Goal: Information Seeking & Learning: Understand process/instructions

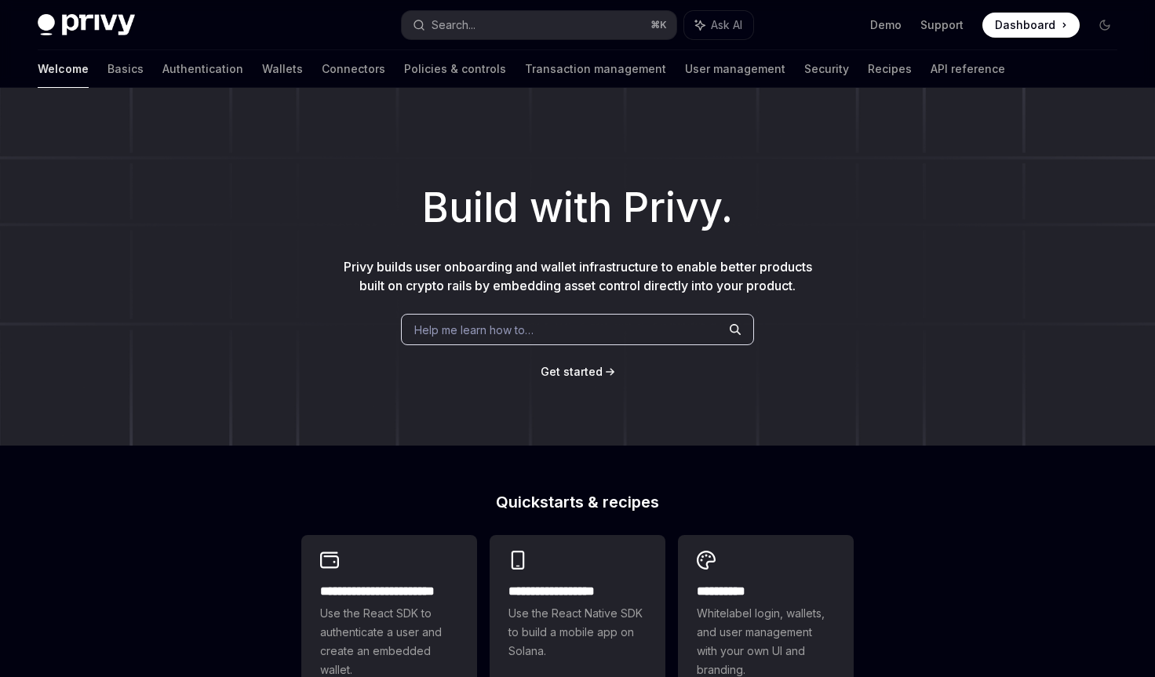
click at [1013, 24] on span "Dashboard" at bounding box center [1025, 25] width 60 height 16
click at [108, 67] on link "Basics" at bounding box center [126, 69] width 36 height 38
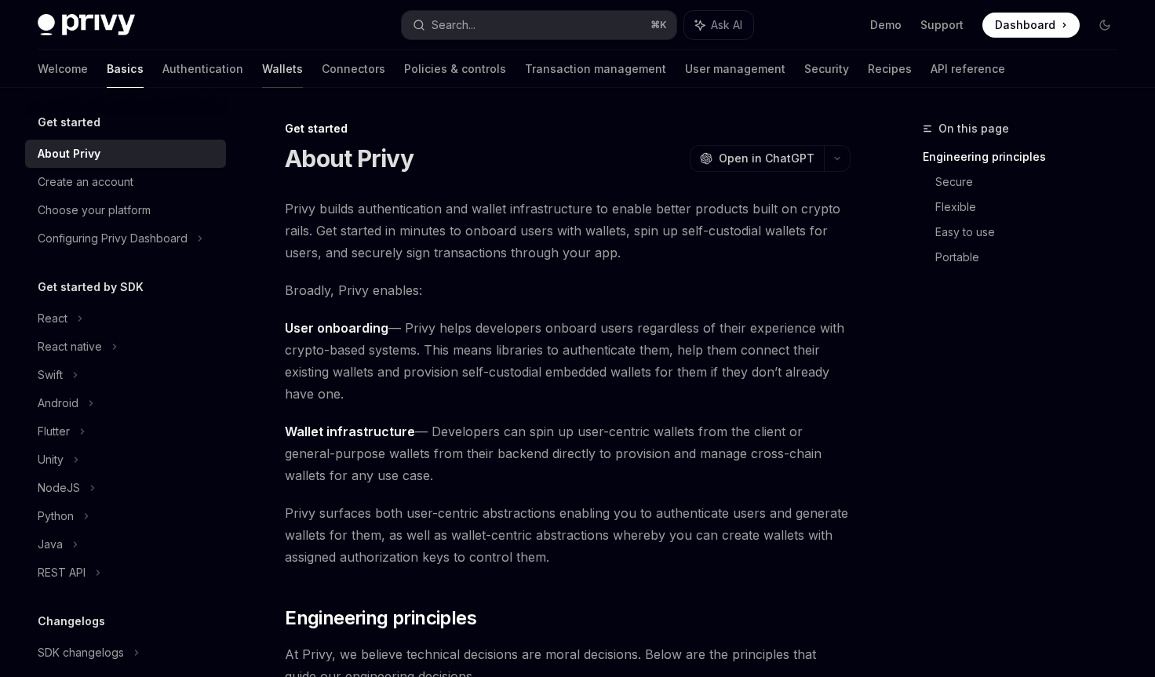
click at [262, 61] on link "Wallets" at bounding box center [282, 69] width 41 height 38
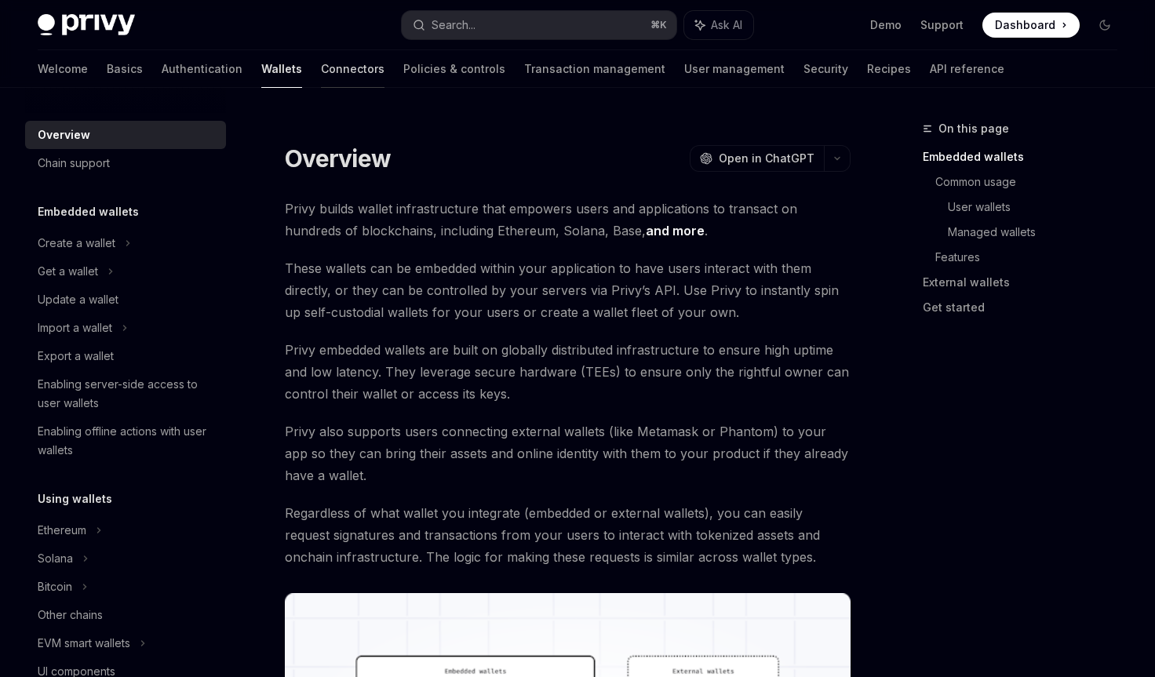
click at [321, 74] on link "Connectors" at bounding box center [353, 69] width 64 height 38
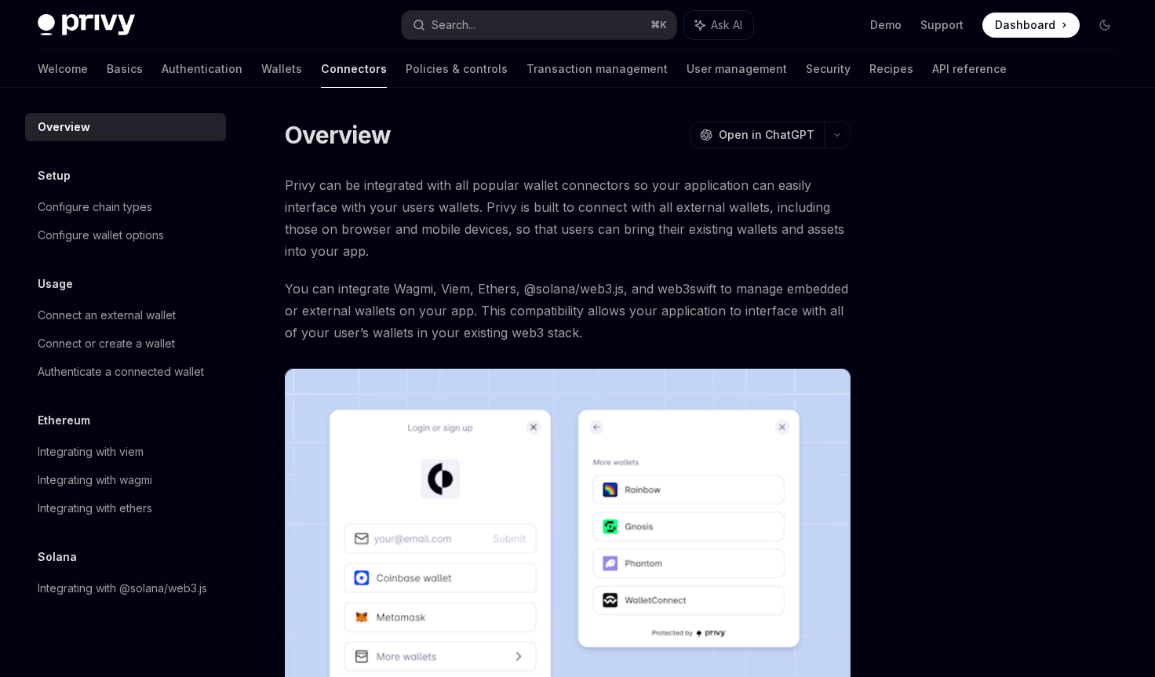
scroll to position [329, 0]
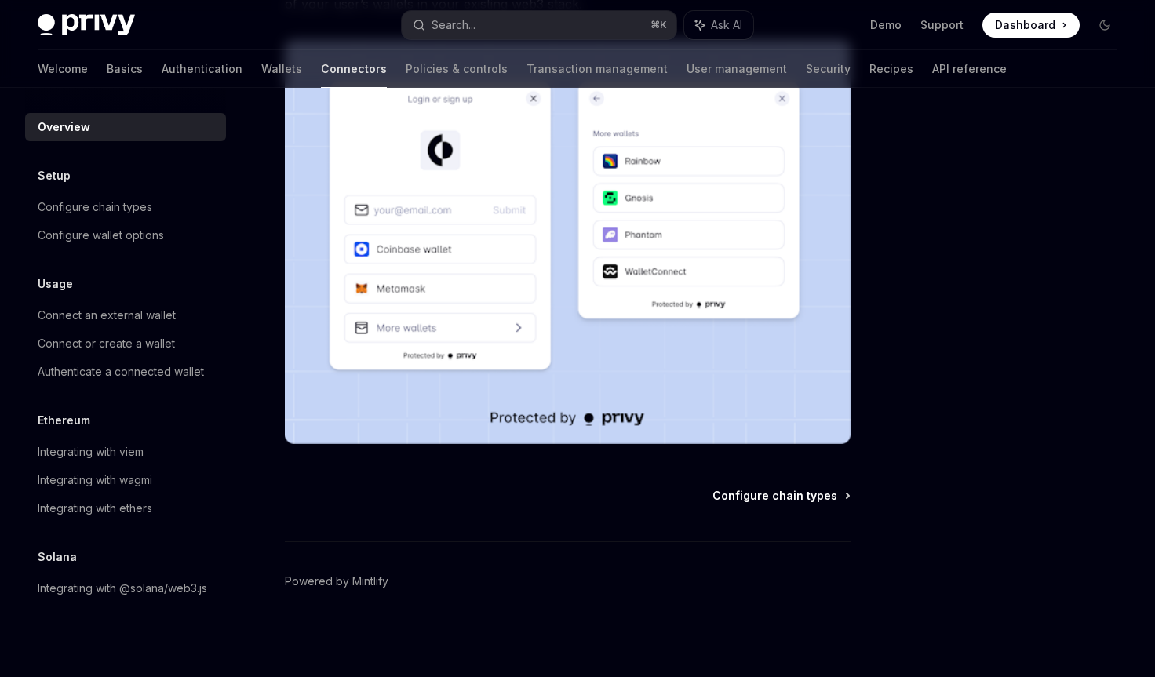
click at [762, 501] on span "Configure chain types" at bounding box center [775, 496] width 125 height 16
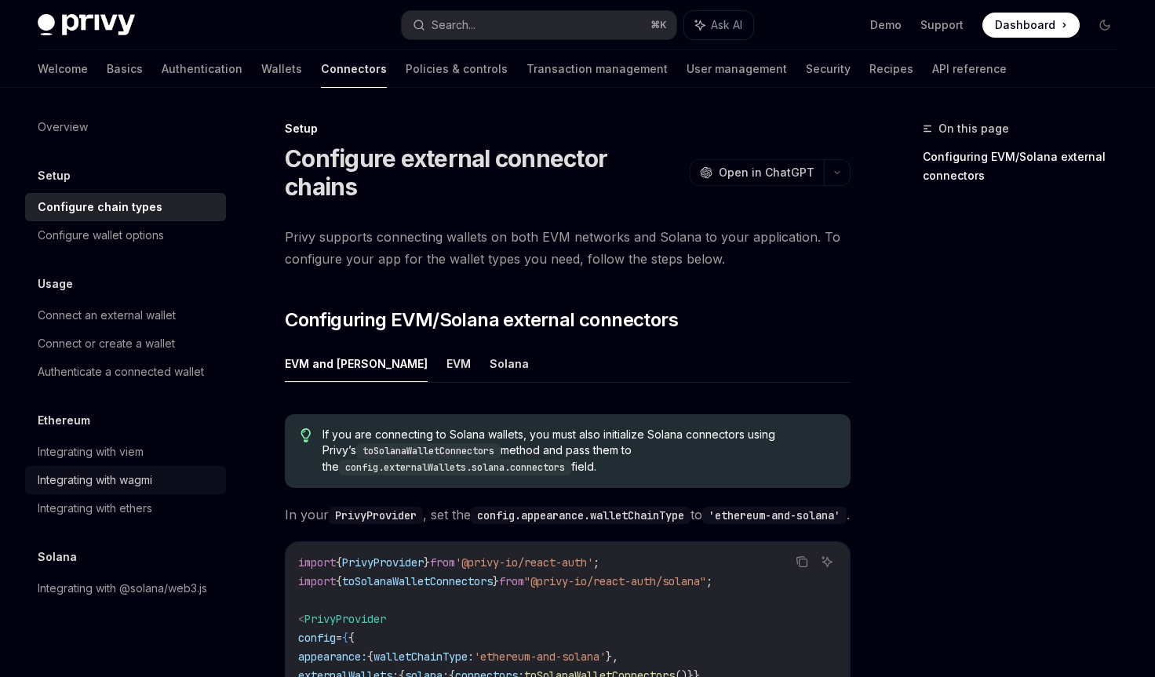
click at [122, 484] on div "Integrating with wagmi" at bounding box center [95, 480] width 115 height 19
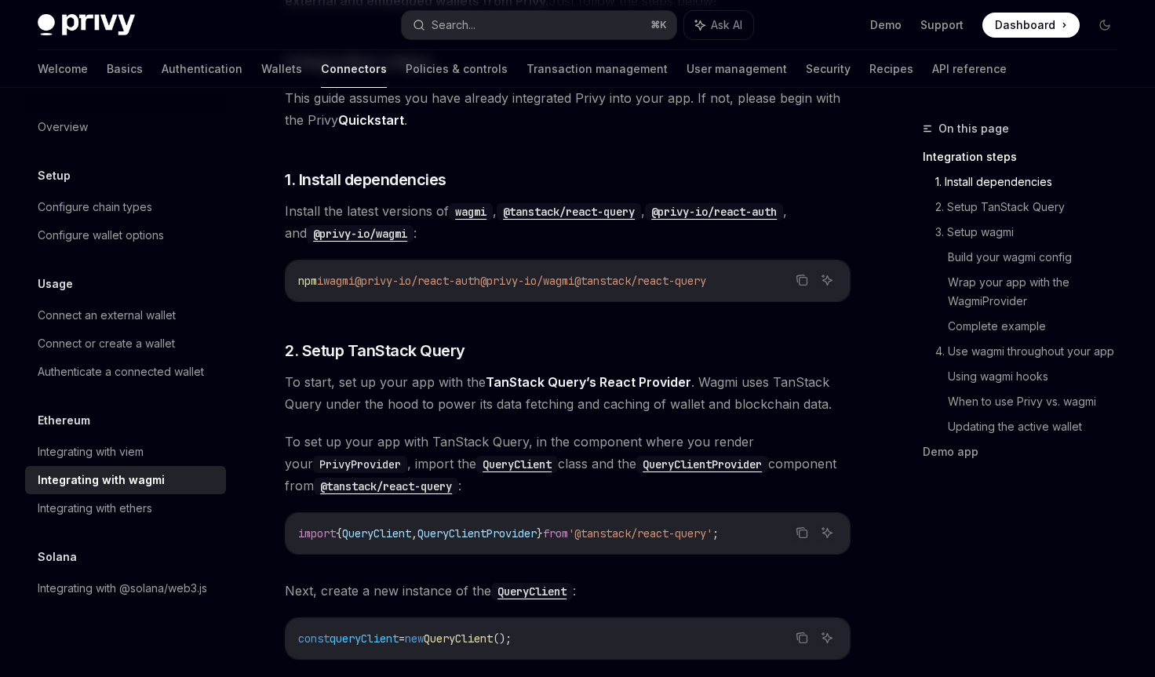
scroll to position [387, 0]
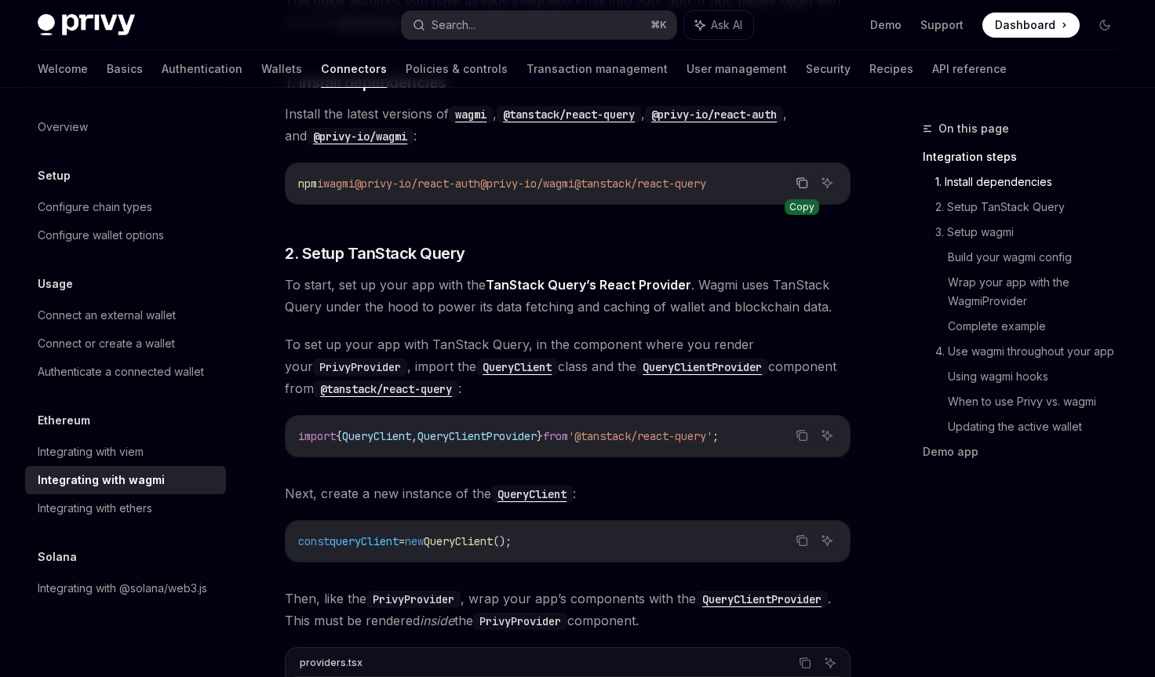
click at [803, 186] on icon "Copy the contents from the code block" at bounding box center [802, 183] width 13 height 13
drag, startPoint x: 337, startPoint y: 185, endPoint x: 767, endPoint y: 185, distance: 429.3
click at [767, 185] on code "npm i wagmi @privy-io/react-auth @privy-io/wagmi @tanstack/react-query" at bounding box center [567, 183] width 539 height 19
copy span "wagmi @privy-io/react-auth @privy-io/wagmi @tanstack/react-query"
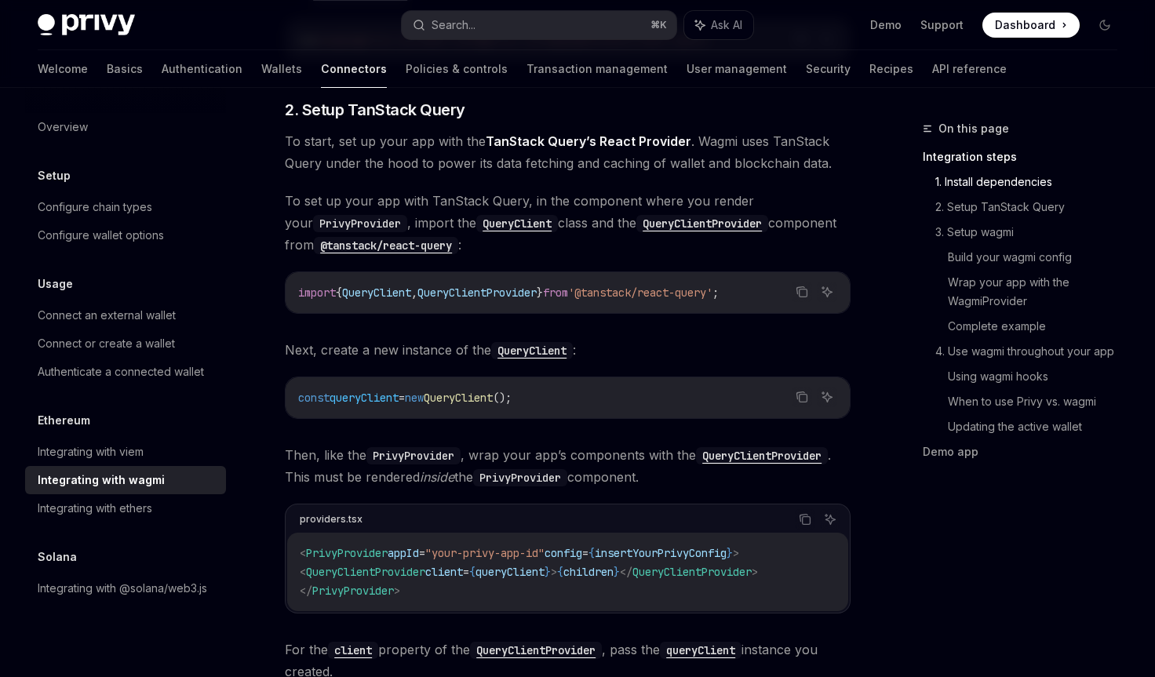
scroll to position [579, 0]
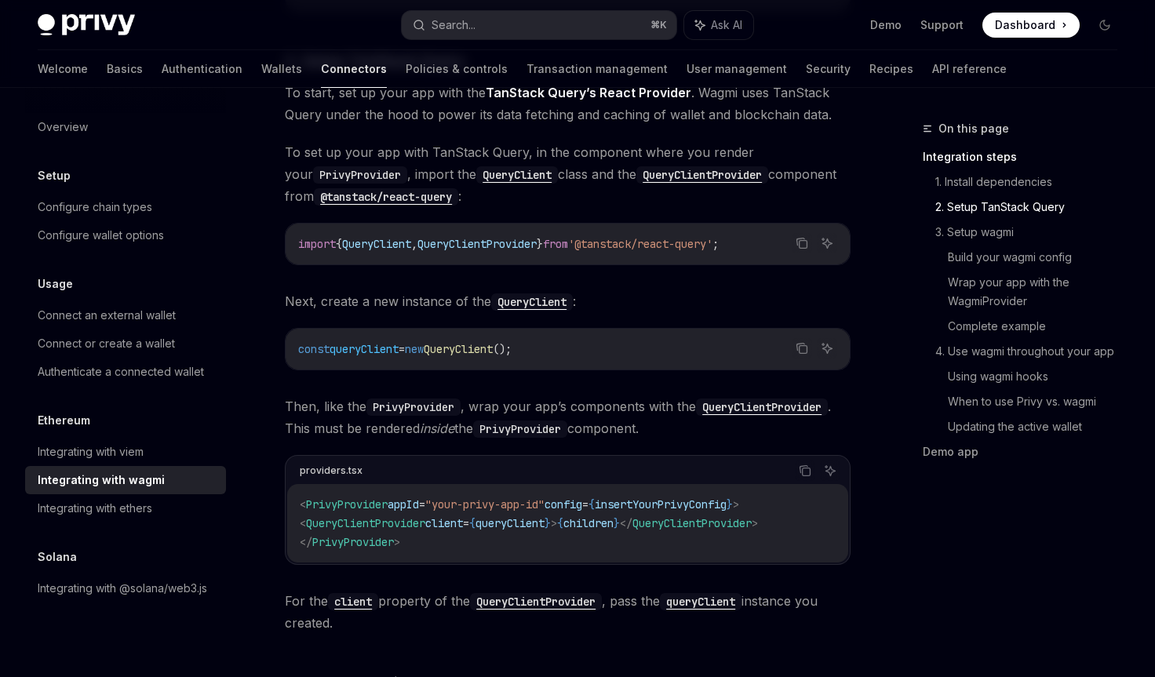
click at [520, 245] on span "QueryClientProvider" at bounding box center [477, 244] width 119 height 14
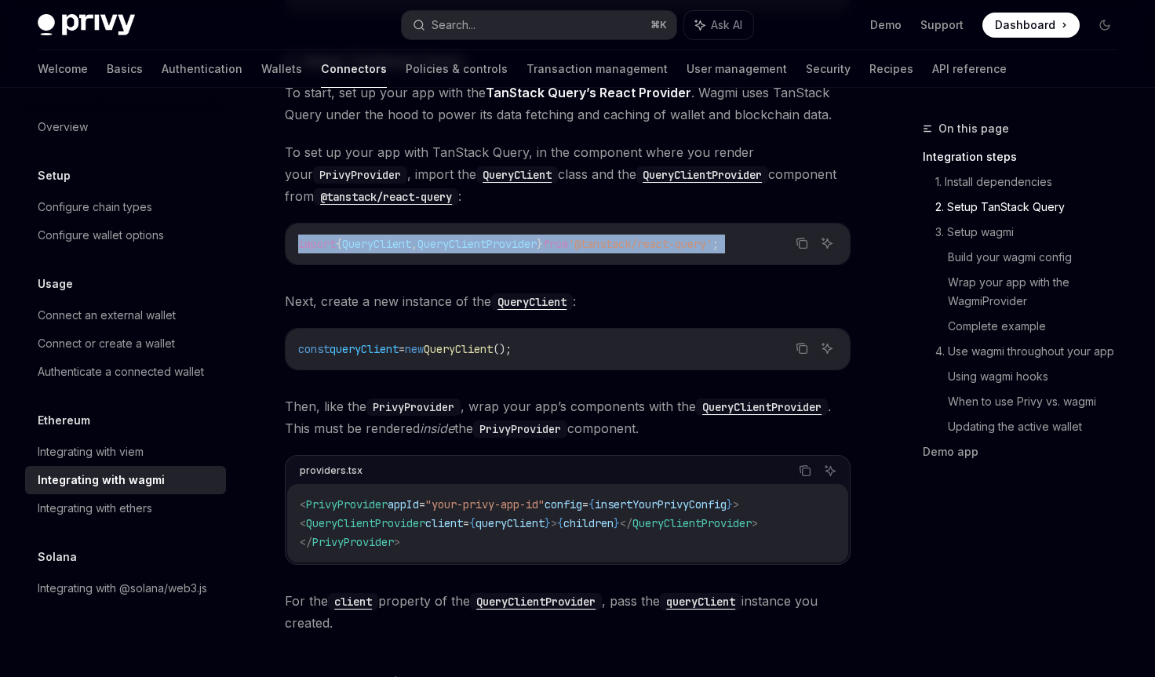
click at [520, 245] on span "QueryClientProvider" at bounding box center [477, 244] width 119 height 14
copy div "import { QueryClient , QueryClientProvider } from '@tanstack/react-query' ;"
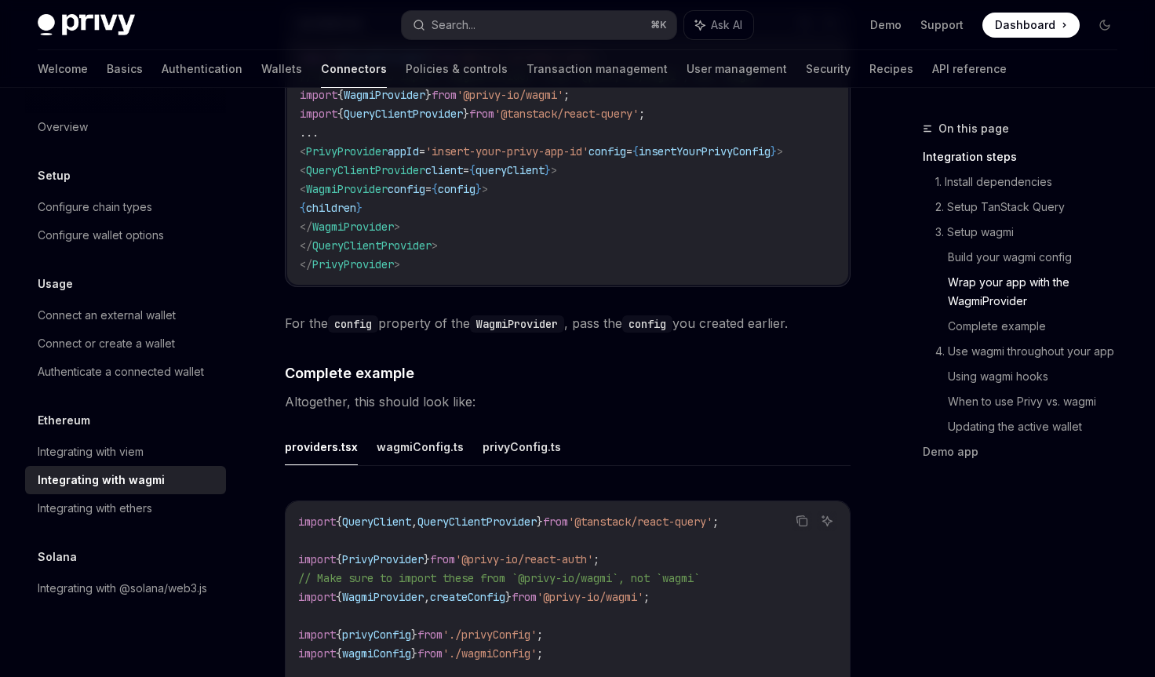
scroll to position [2817, 0]
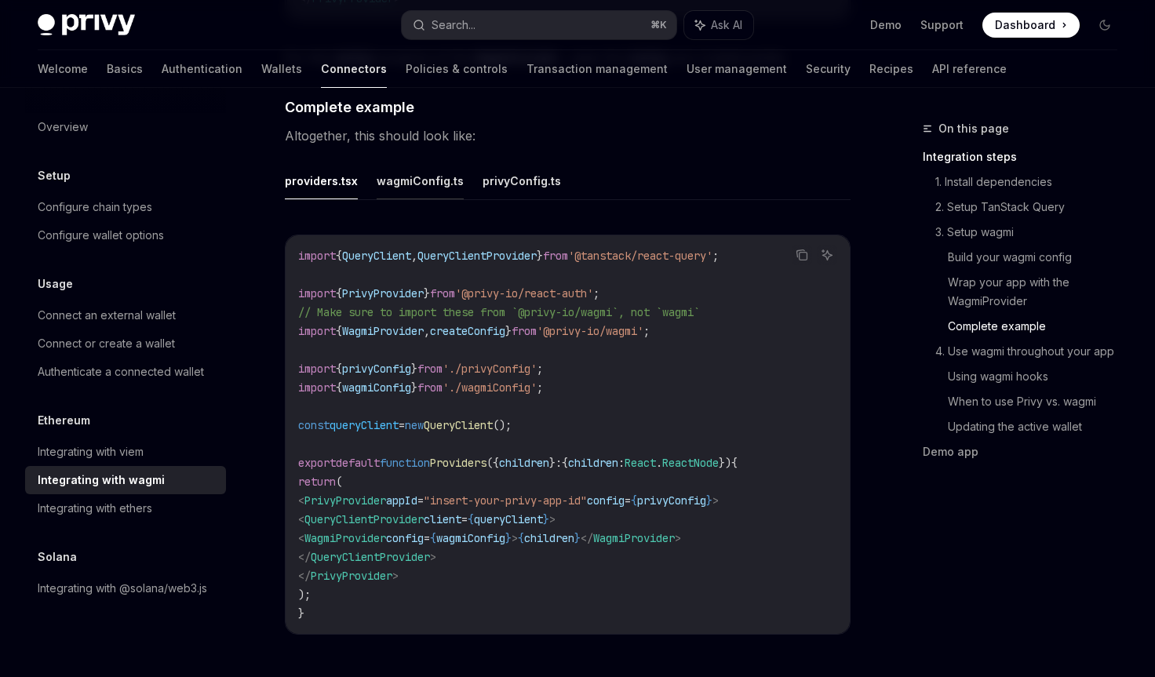
click at [410, 167] on button "wagmiConfig.ts" at bounding box center [420, 180] width 87 height 37
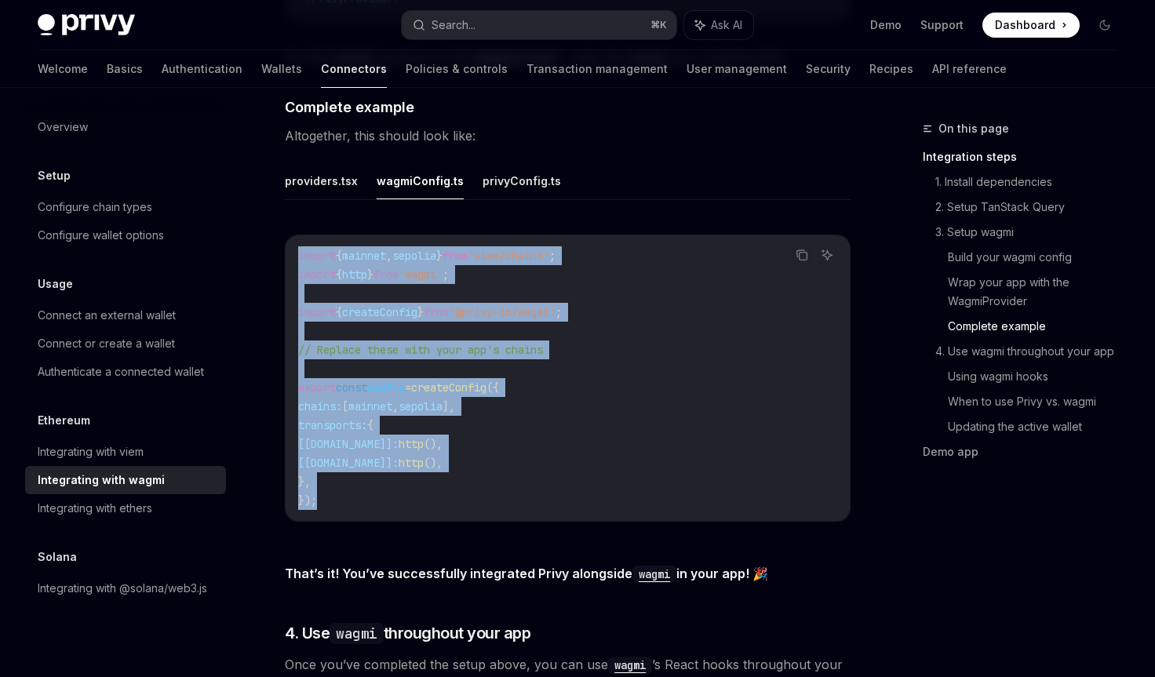
drag, startPoint x: 332, startPoint y: 503, endPoint x: 264, endPoint y: 235, distance: 276.7
copy code "import { mainnet , sepolia } from 'viem/chains' ; import { http } from 'wagmi' …"
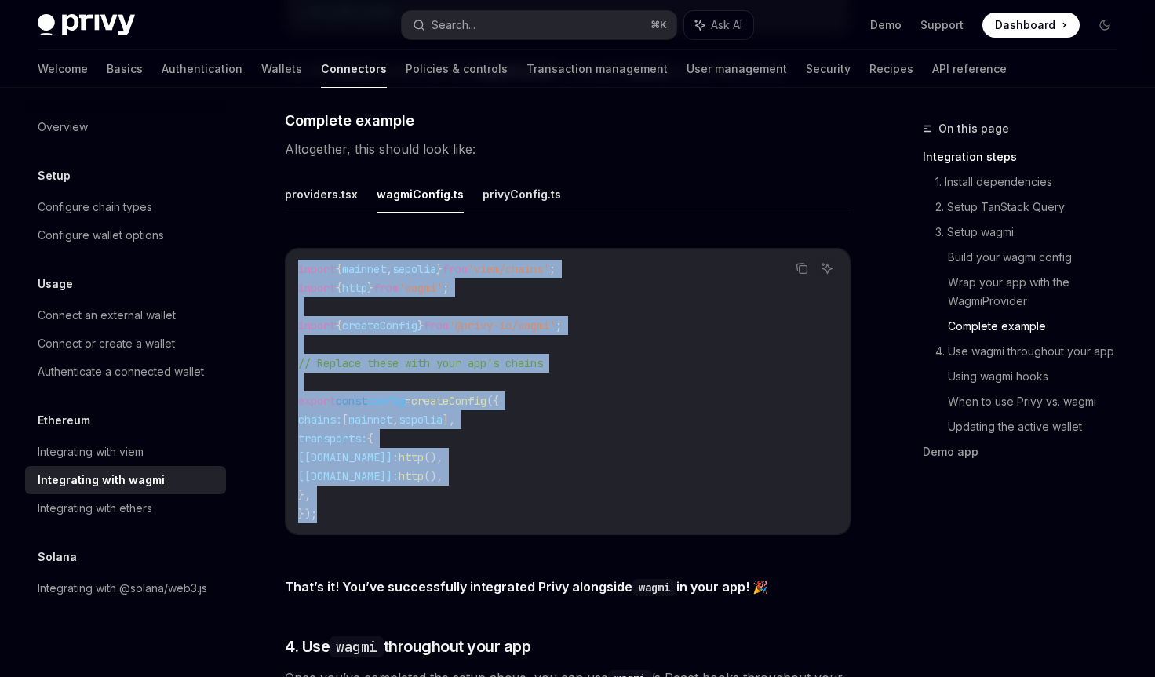
scroll to position [2799, 0]
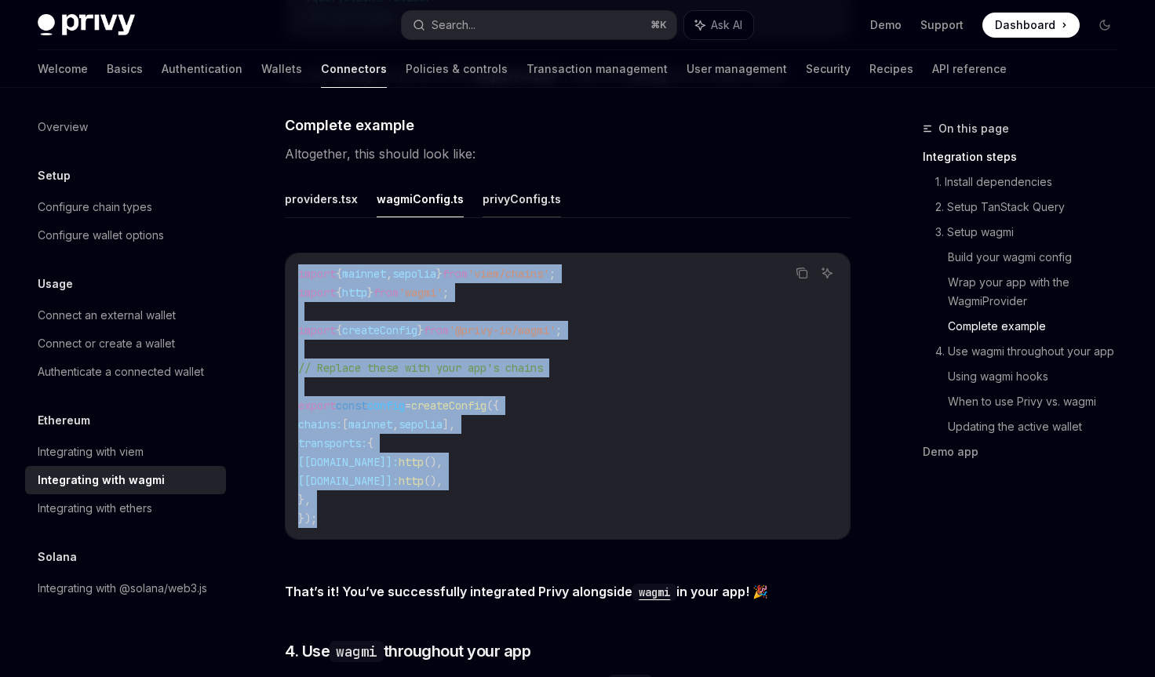
click at [520, 188] on button "privyConfig.ts" at bounding box center [522, 198] width 78 height 37
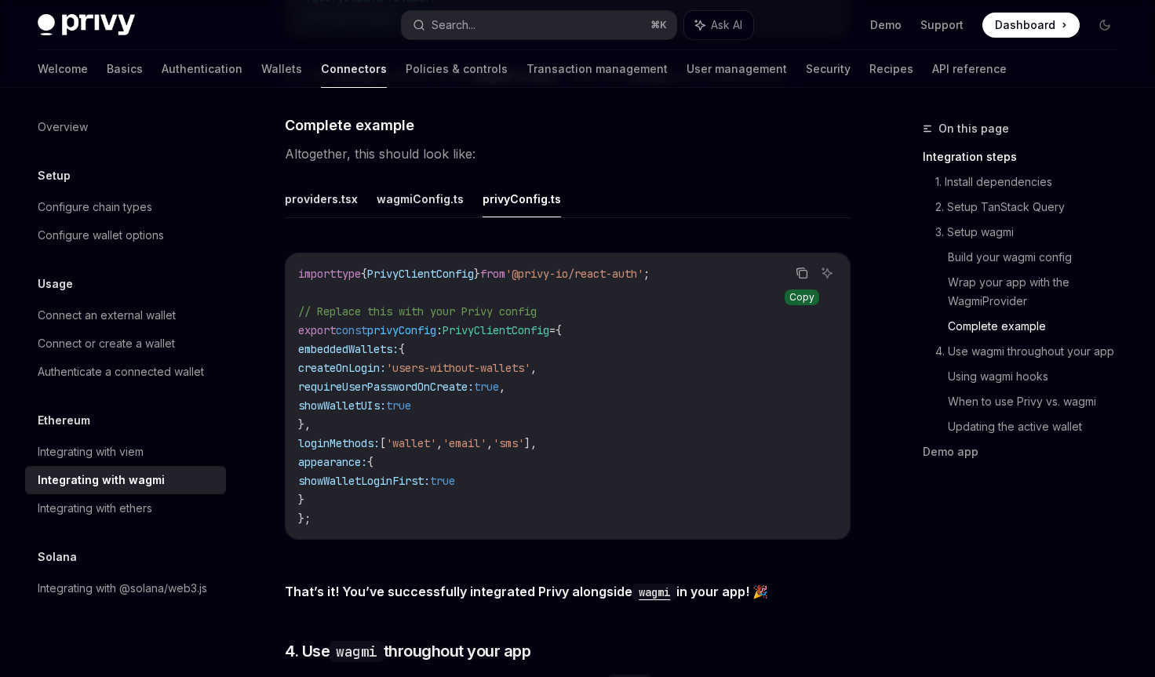
click at [799, 267] on icon "Copy the contents from the code block" at bounding box center [802, 273] width 13 height 13
click at [323, 195] on button "providers.tsx" at bounding box center [321, 198] width 73 height 37
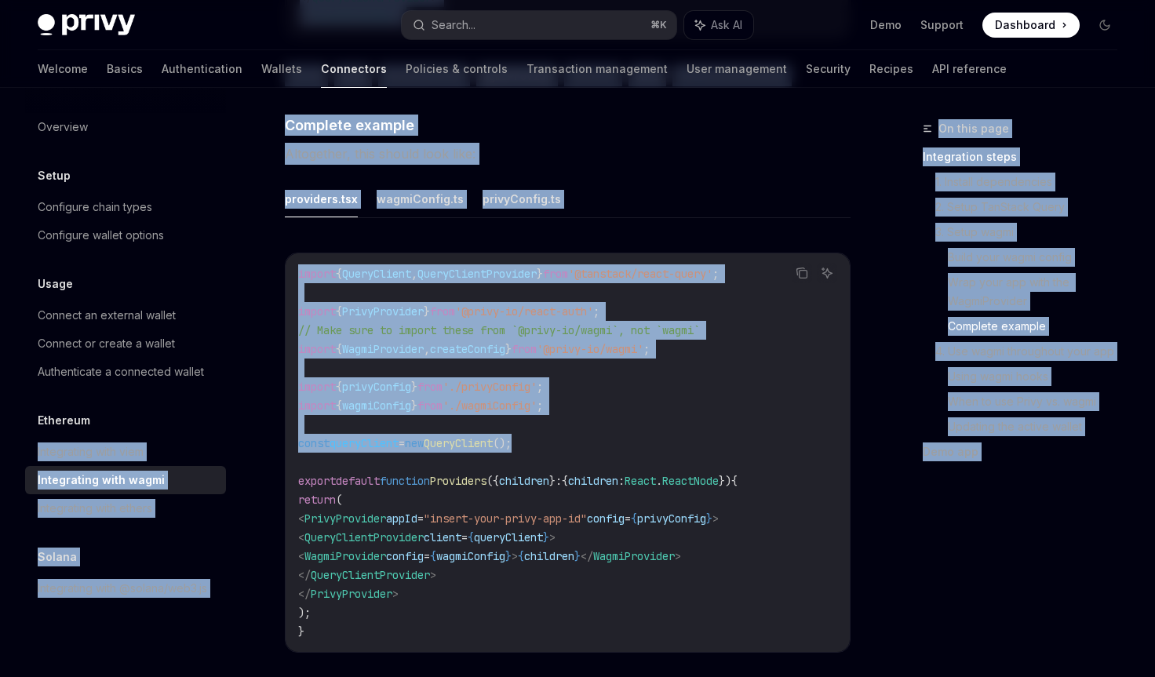
drag, startPoint x: 570, startPoint y: 433, endPoint x: 159, endPoint y: 433, distance: 411.2
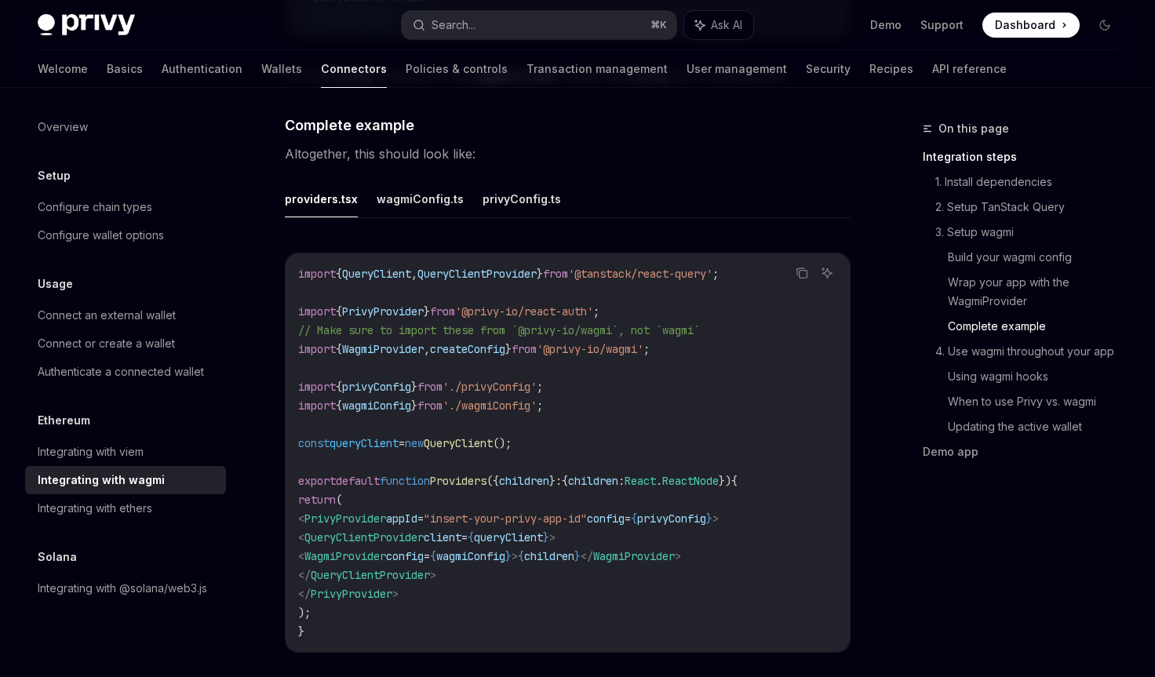
click at [418, 462] on code "import { QueryClient , QueryClientProvider } from '@tanstack/react-query' ; imp…" at bounding box center [567, 452] width 539 height 377
click at [405, 436] on span "=" at bounding box center [402, 443] width 6 height 14
copy code "const queryClient = new QueryClient ();"
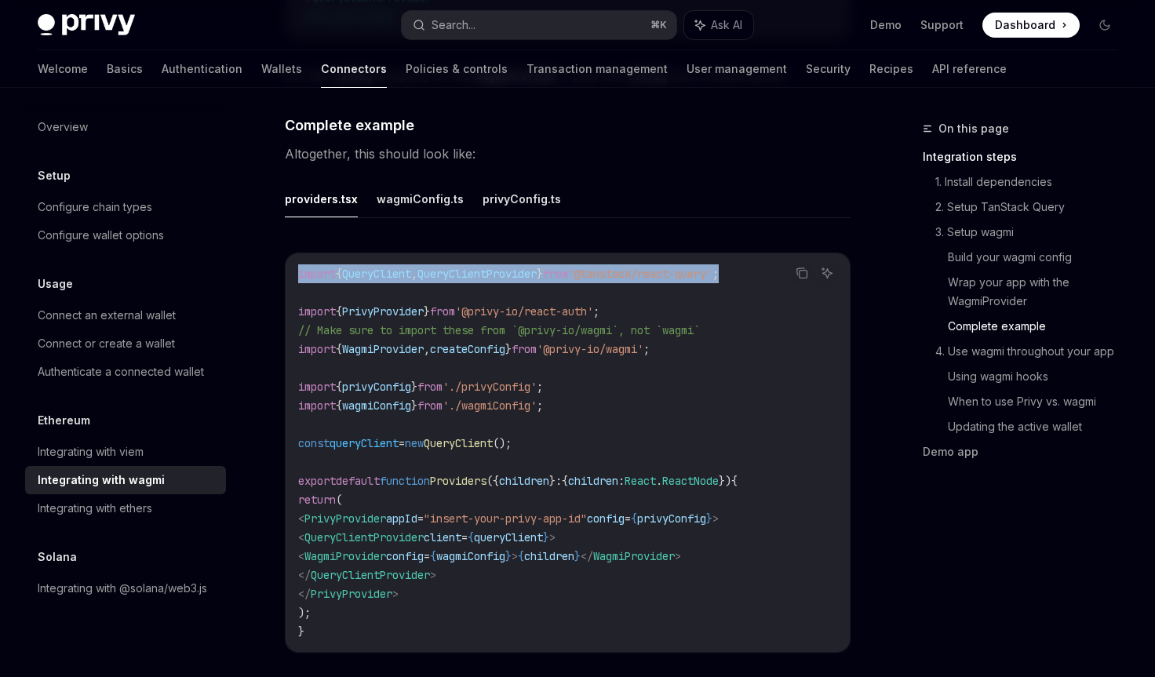
drag, startPoint x: 770, startPoint y: 265, endPoint x: 263, endPoint y: 265, distance: 507.0
copy span "import { QueryClient , QueryClientProvider } from '@tanstack/react-query' ;"
drag, startPoint x: 325, startPoint y: 508, endPoint x: 635, endPoint y: 524, distance: 310.4
click at [635, 524] on code "import { QueryClient , QueryClientProvider } from '@tanstack/react-query' ; imp…" at bounding box center [567, 452] width 539 height 377
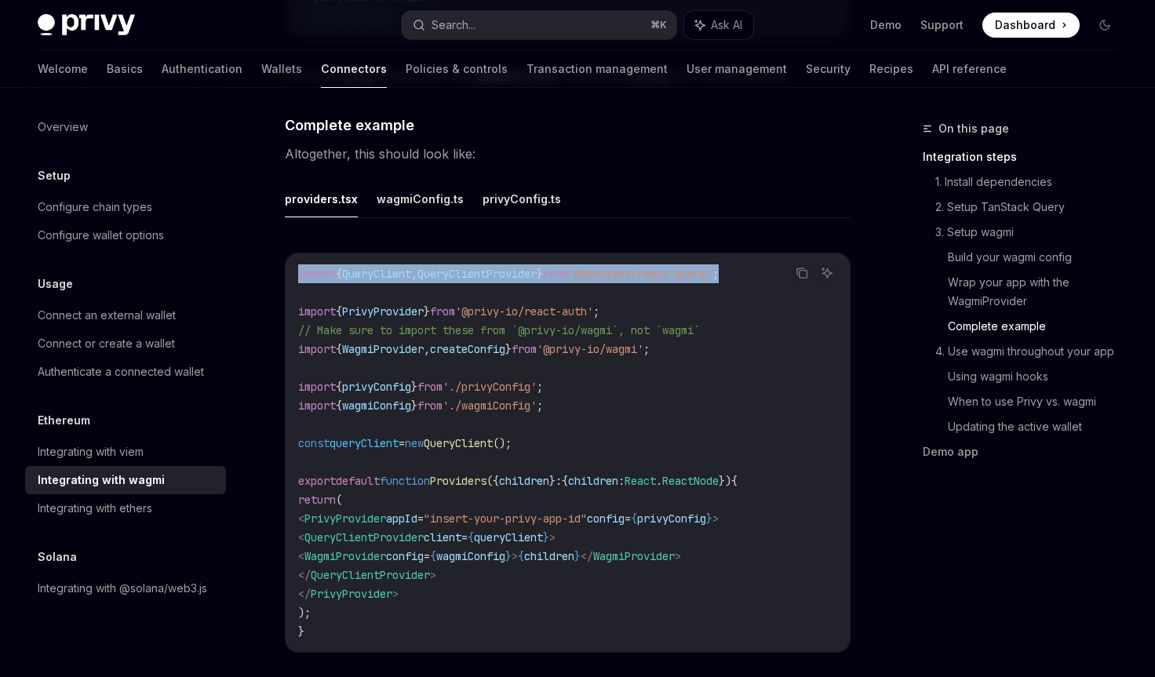
copy code "< PrivyProvider appId = "insert-your-privy-app-id" config = { privyConfig } > <…"
drag, startPoint x: 590, startPoint y: 547, endPoint x: 325, endPoint y: 508, distance: 268.1
click at [325, 508] on code "import { QueryClient , QueryClientProvider } from '@tanstack/react-query' ; imp…" at bounding box center [567, 452] width 539 height 377
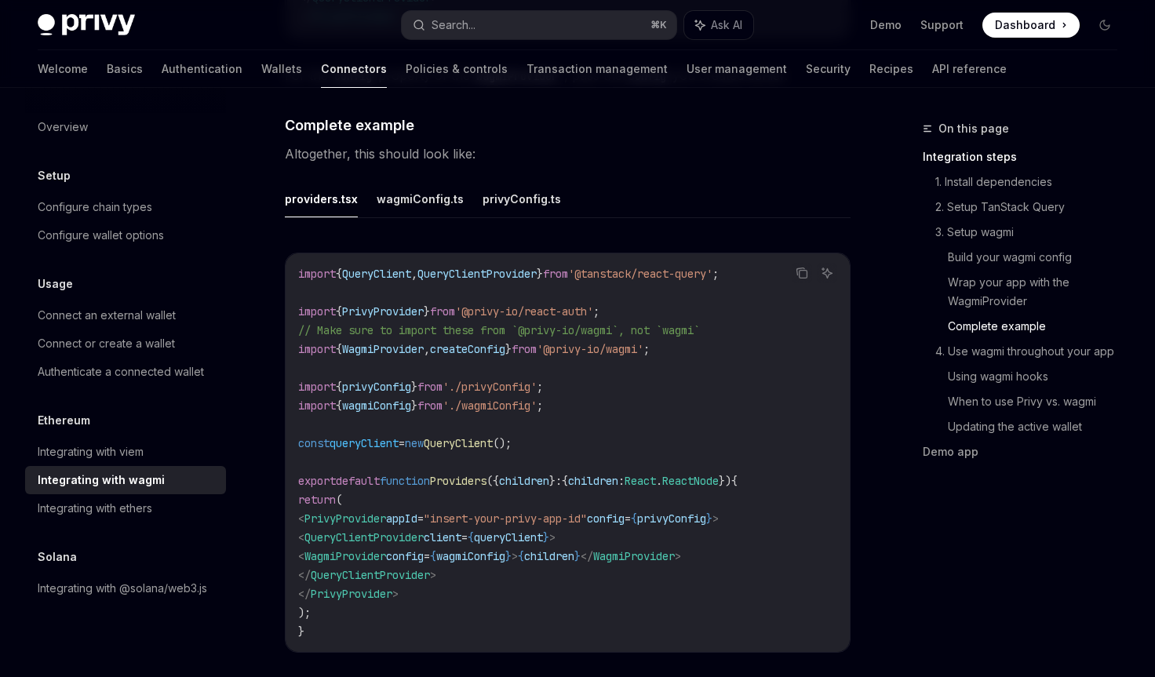
click at [458, 583] on code "import { QueryClient , QueryClientProvider } from '@tanstack/react-query' ; imp…" at bounding box center [567, 452] width 539 height 377
click at [443, 594] on code "import { QueryClient , QueryClientProvider } from '@tanstack/react-query' ; imp…" at bounding box center [567, 452] width 539 height 377
drag, startPoint x: 436, startPoint y: 585, endPoint x: 326, endPoint y: 505, distance: 136.1
click at [326, 505] on code "import { QueryClient , QueryClientProvider } from '@tanstack/react-query' ; imp…" at bounding box center [567, 452] width 539 height 377
copy code "< PrivyProvider appId = "insert-your-privy-app-id" config = { privyConfig } > <…"
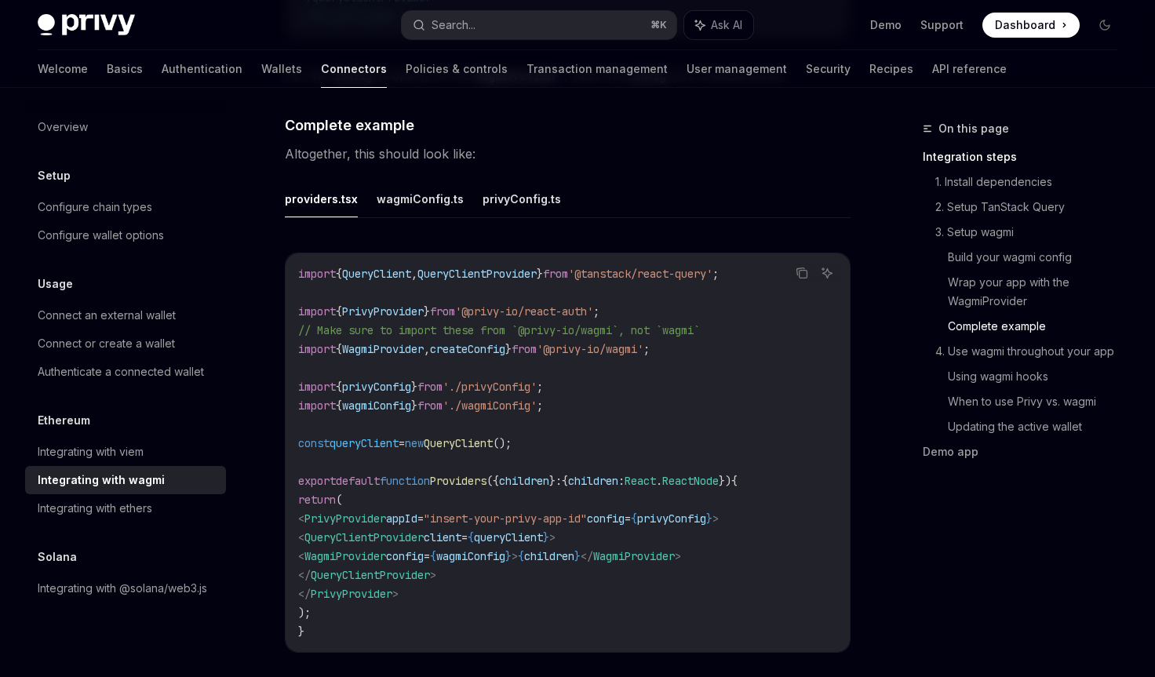
click at [398, 304] on span "PrivyProvider" at bounding box center [383, 311] width 82 height 14
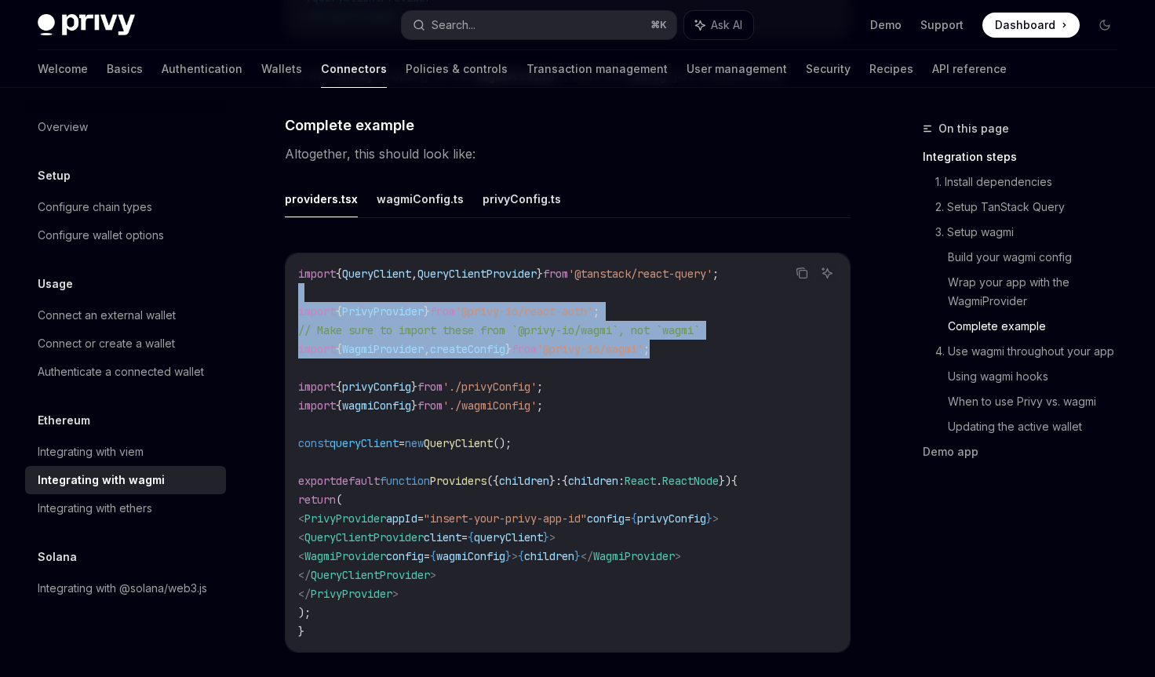
drag, startPoint x: 702, startPoint y: 340, endPoint x: 286, endPoint y: 289, distance: 418.3
click at [286, 289] on div "import { QueryClient , QueryClientProvider } from '@tanstack/react-query' ; imp…" at bounding box center [568, 452] width 564 height 399
copy code "import { PrivyProvider } from '@privy-io/react-auth' ; // Make sure to import t…"
click at [435, 195] on button "wagmiConfig.ts" at bounding box center [420, 198] width 87 height 37
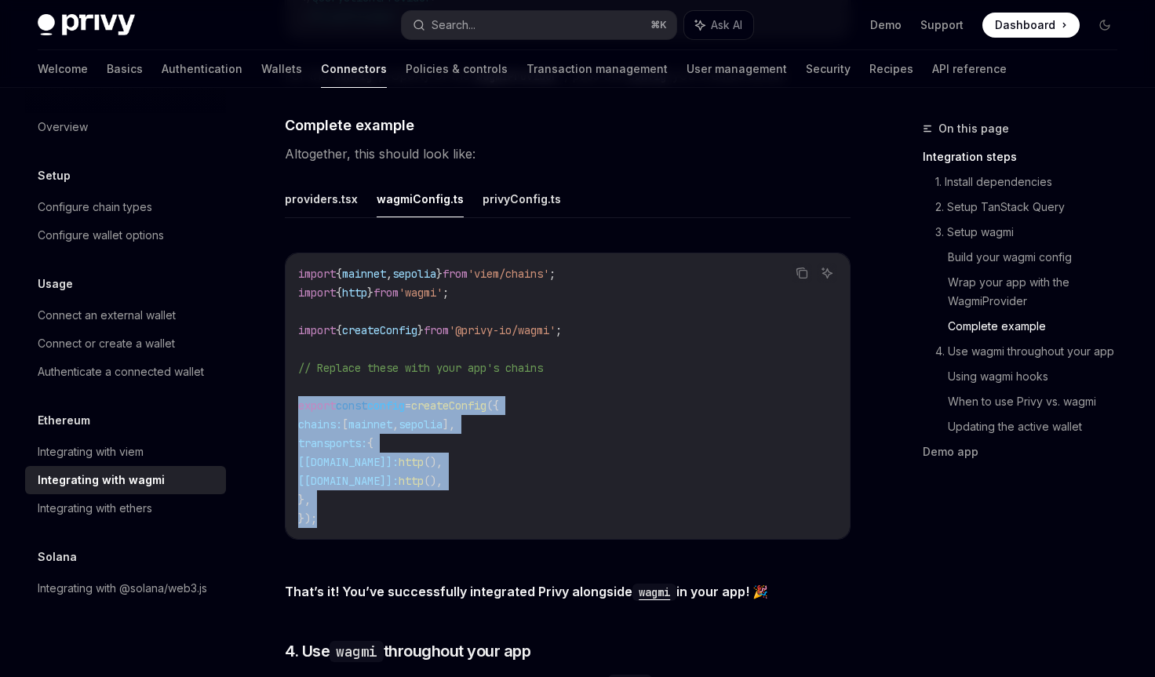
drag, startPoint x: 315, startPoint y: 516, endPoint x: 275, endPoint y: 394, distance: 128.3
click at [334, 516] on code "import { mainnet , sepolia } from 'viem/chains' ; import { http } from 'wagmi' …" at bounding box center [567, 396] width 539 height 264
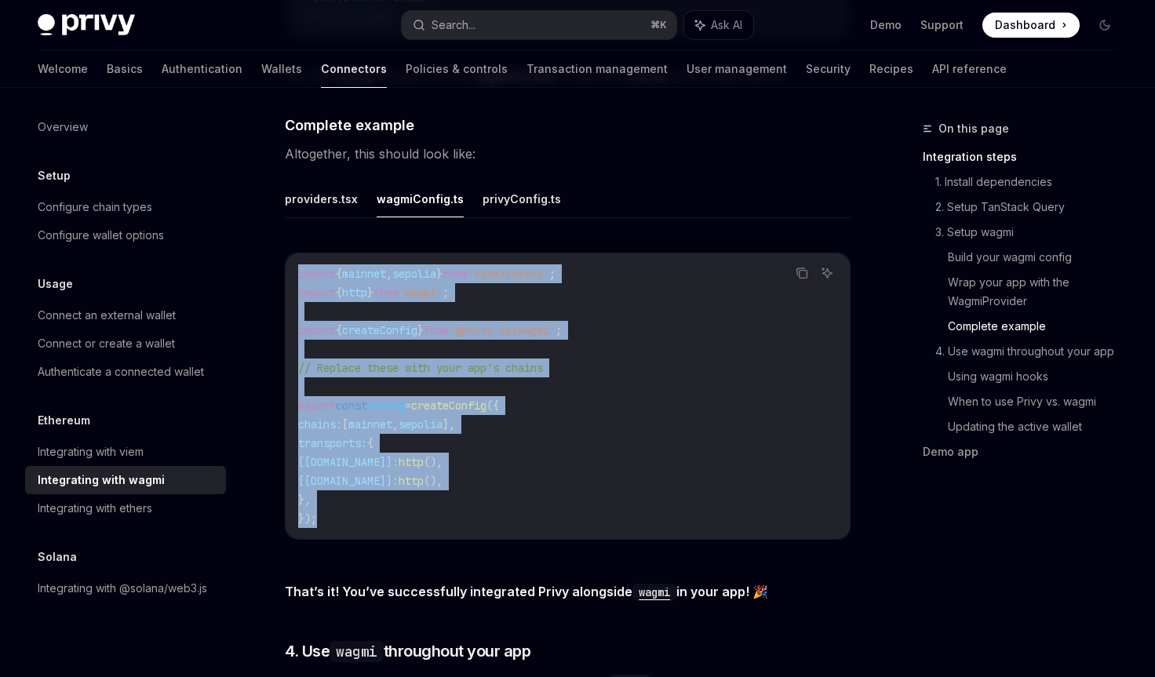
drag, startPoint x: 334, startPoint y: 516, endPoint x: 272, endPoint y: 235, distance: 286.9
copy code "import { mainnet , sepolia } from 'viem/chains' ; import { http } from 'wagmi' …"
click at [510, 187] on button "privyConfig.ts" at bounding box center [522, 198] width 78 height 37
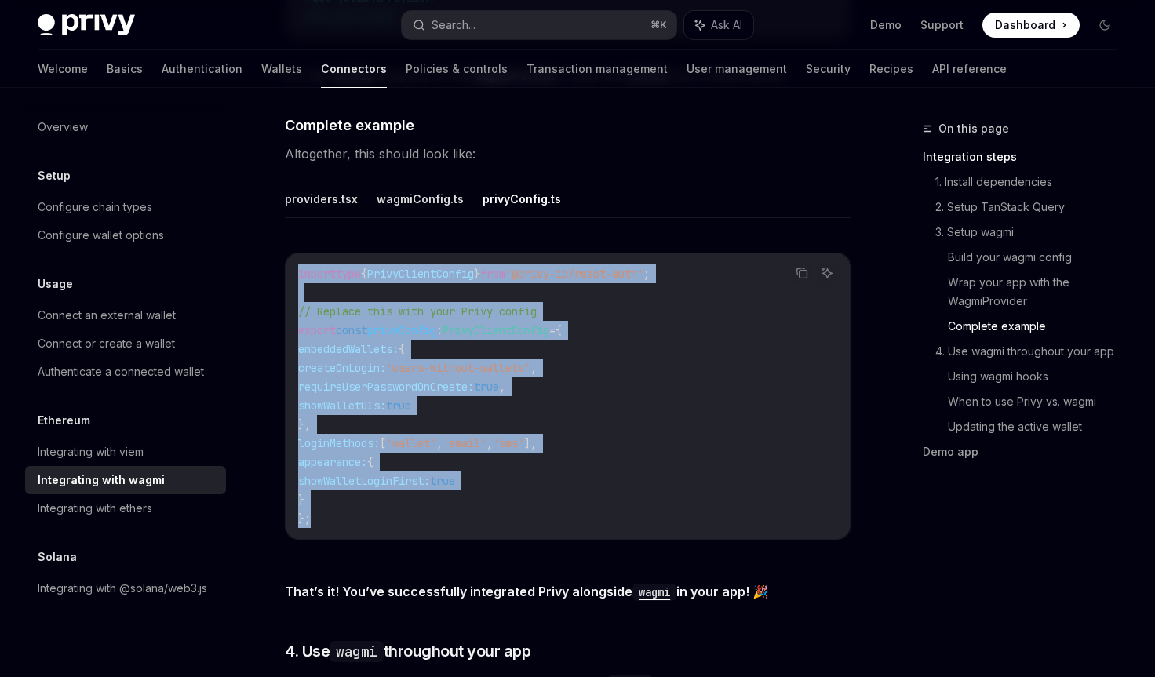
drag, startPoint x: 319, startPoint y: 522, endPoint x: 268, endPoint y: 261, distance: 266.1
copy code "import type { PrivyClientConfig } from '@privy-io/react-auth' ; // Replace this…"
click at [330, 192] on button "providers.tsx" at bounding box center [321, 198] width 73 height 37
type textarea "*"
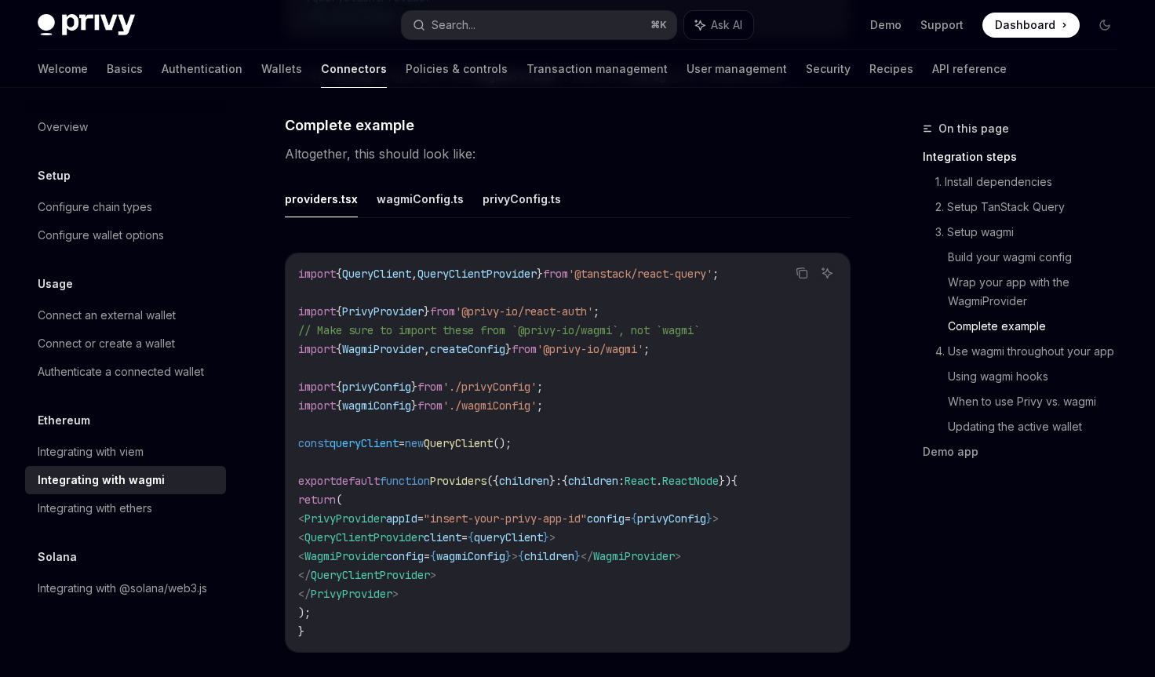
click at [377, 310] on code "import { QueryClient , QueryClientProvider } from '@tanstack/react-query' ; imp…" at bounding box center [567, 452] width 539 height 377
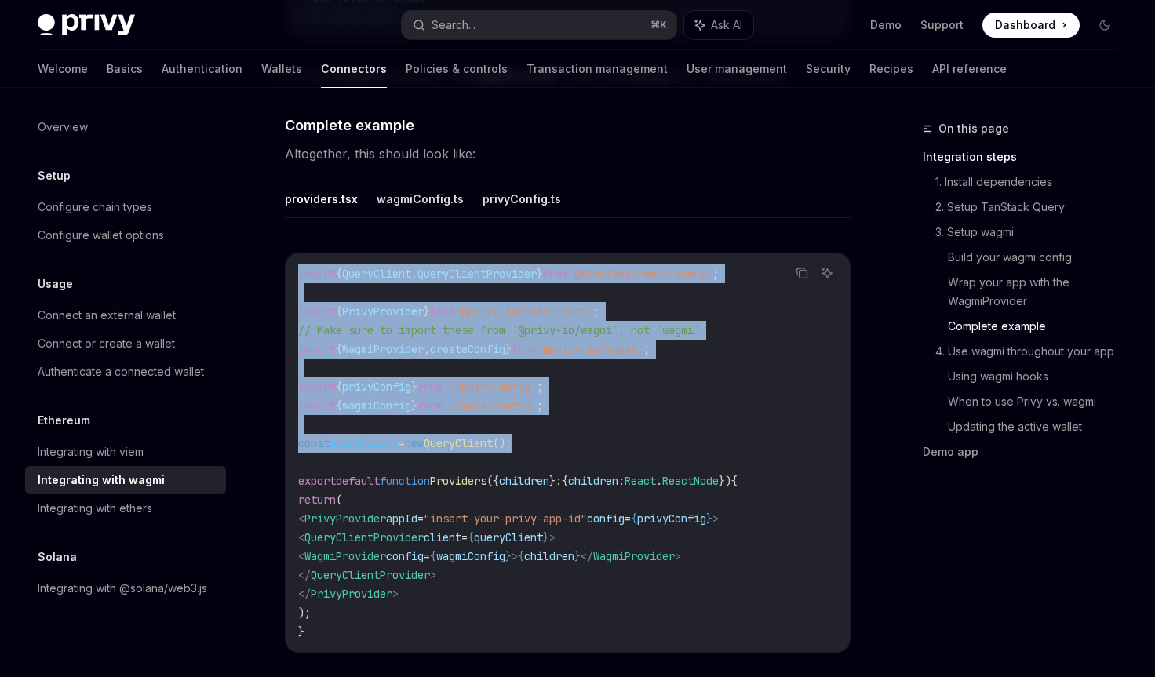
drag, startPoint x: 556, startPoint y: 434, endPoint x: 292, endPoint y: 258, distance: 316.9
click at [292, 258] on div "import { QueryClient , QueryClientProvider } from '@tanstack/react-query' ; imp…" at bounding box center [568, 452] width 564 height 399
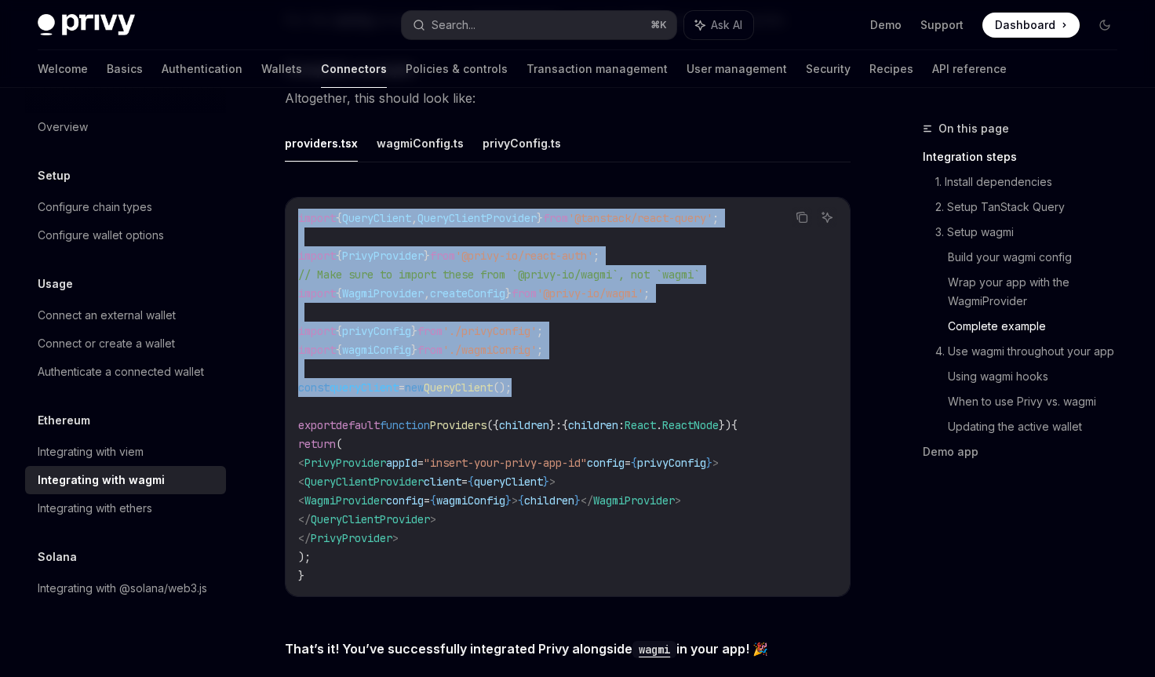
scroll to position [2857, 0]
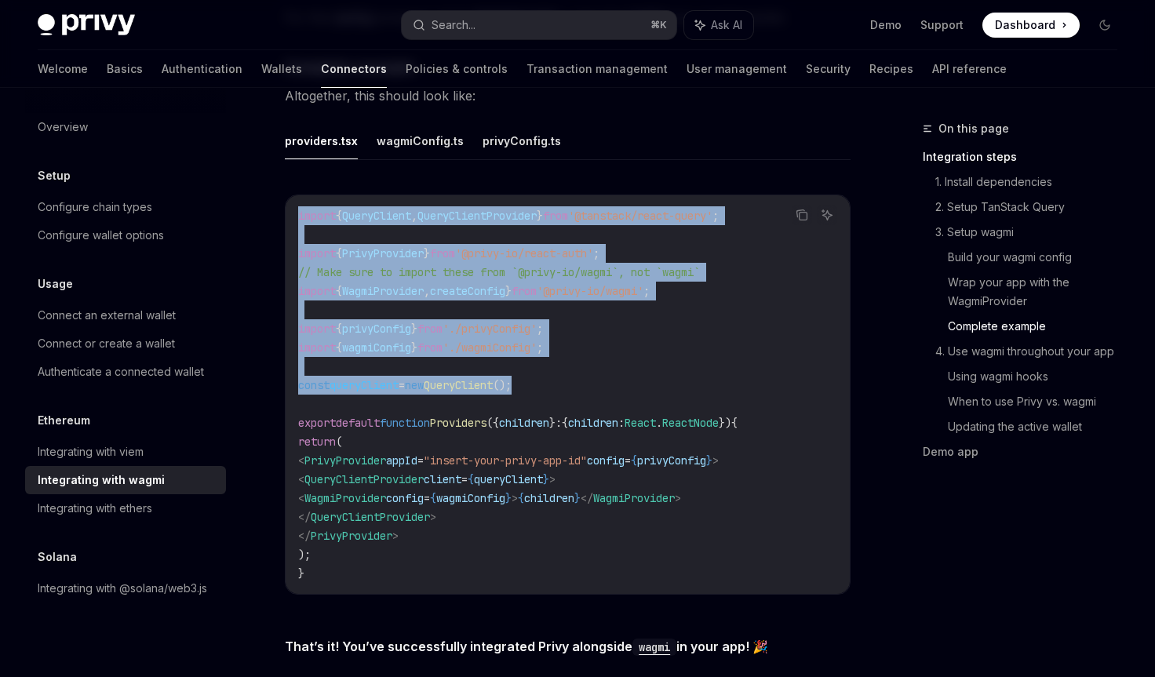
drag, startPoint x: 458, startPoint y: 530, endPoint x: 324, endPoint y: 447, distance: 156.8
click at [324, 447] on code "import { QueryClient , QueryClientProvider } from '@tanstack/react-query' ; imp…" at bounding box center [567, 394] width 539 height 377
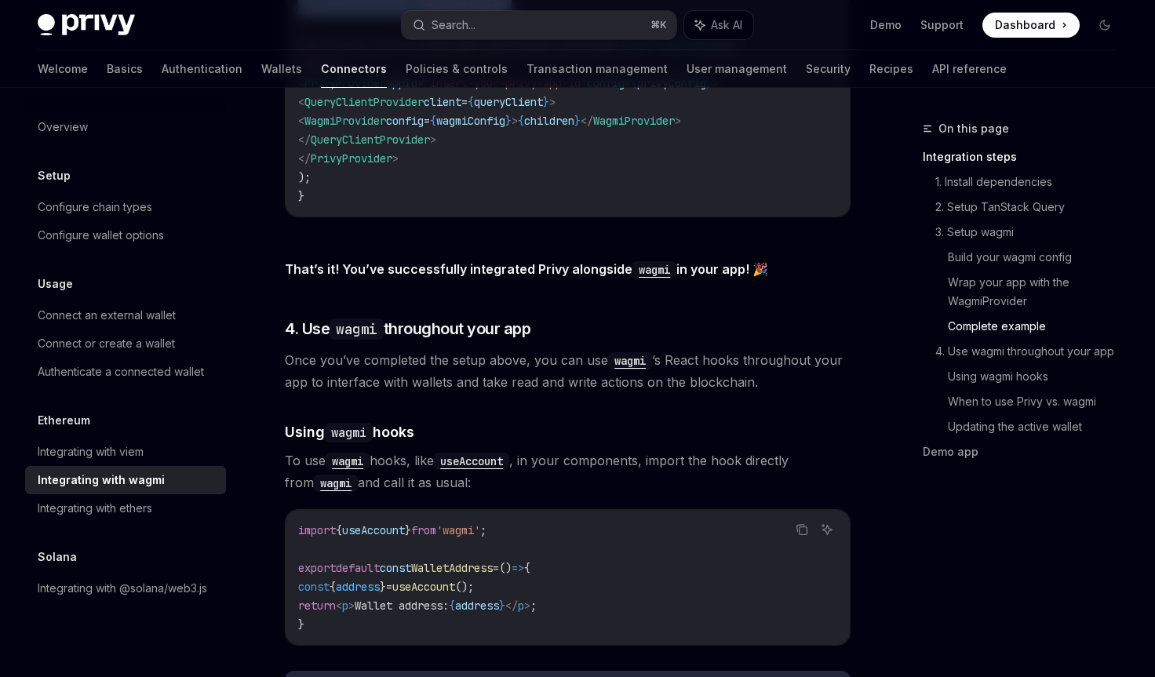
scroll to position [3410, 0]
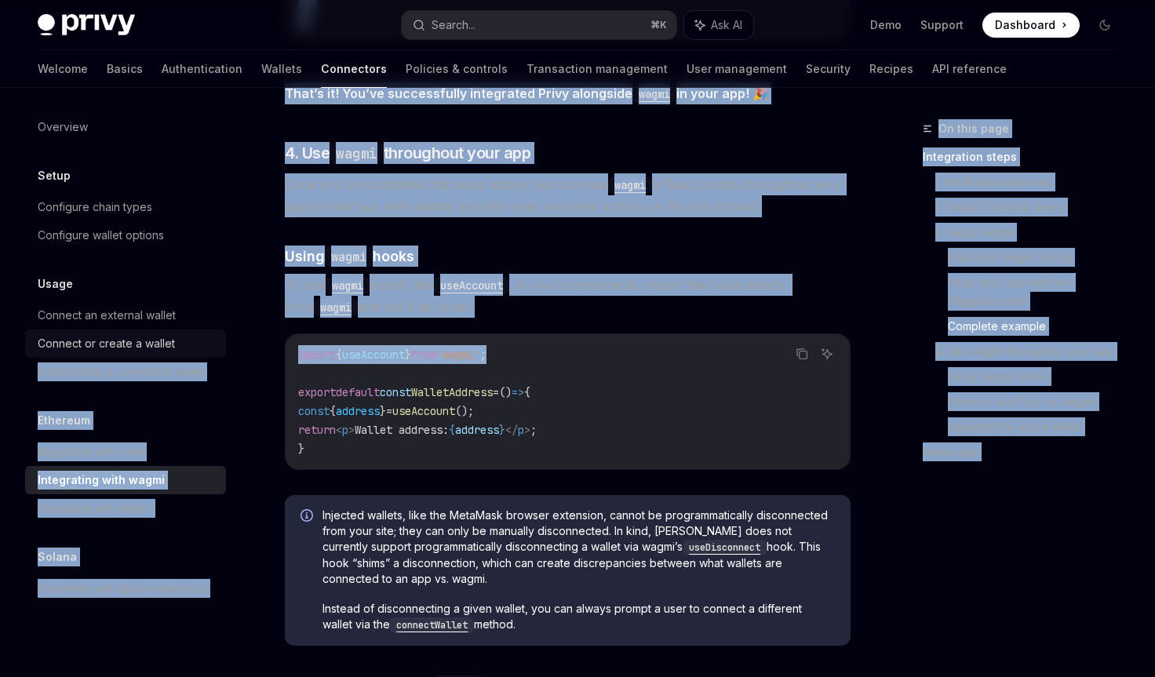
drag, startPoint x: 532, startPoint y: 345, endPoint x: 218, endPoint y: 334, distance: 314.1
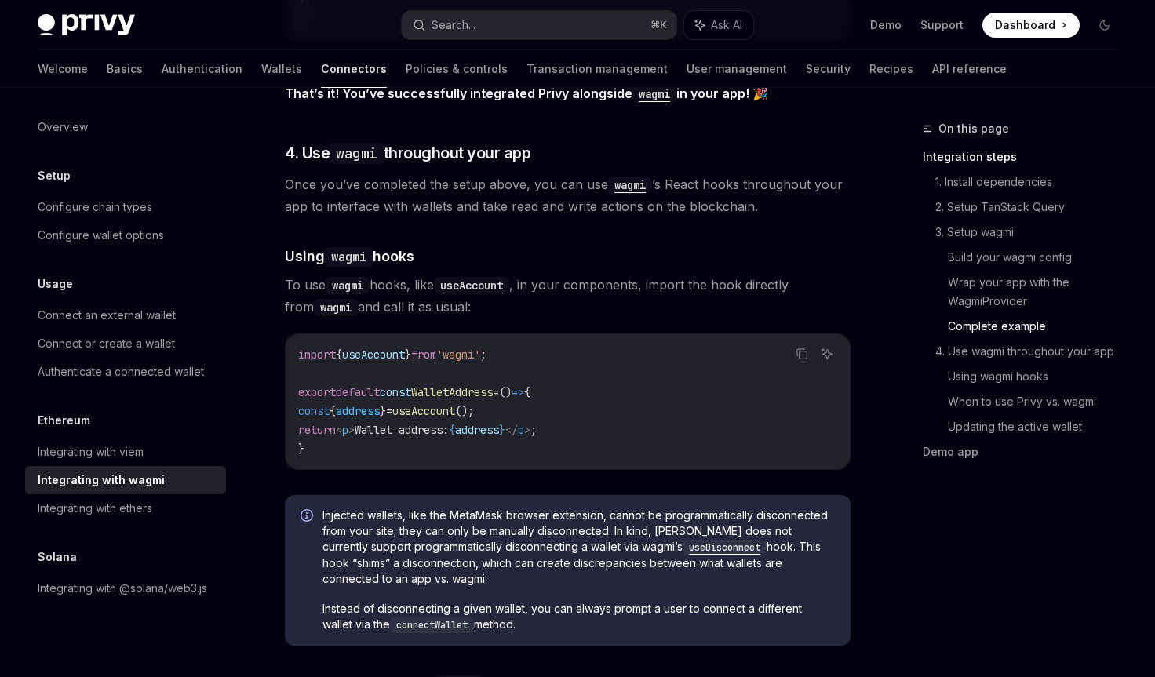
click at [487, 386] on span "WalletAddress" at bounding box center [452, 392] width 82 height 14
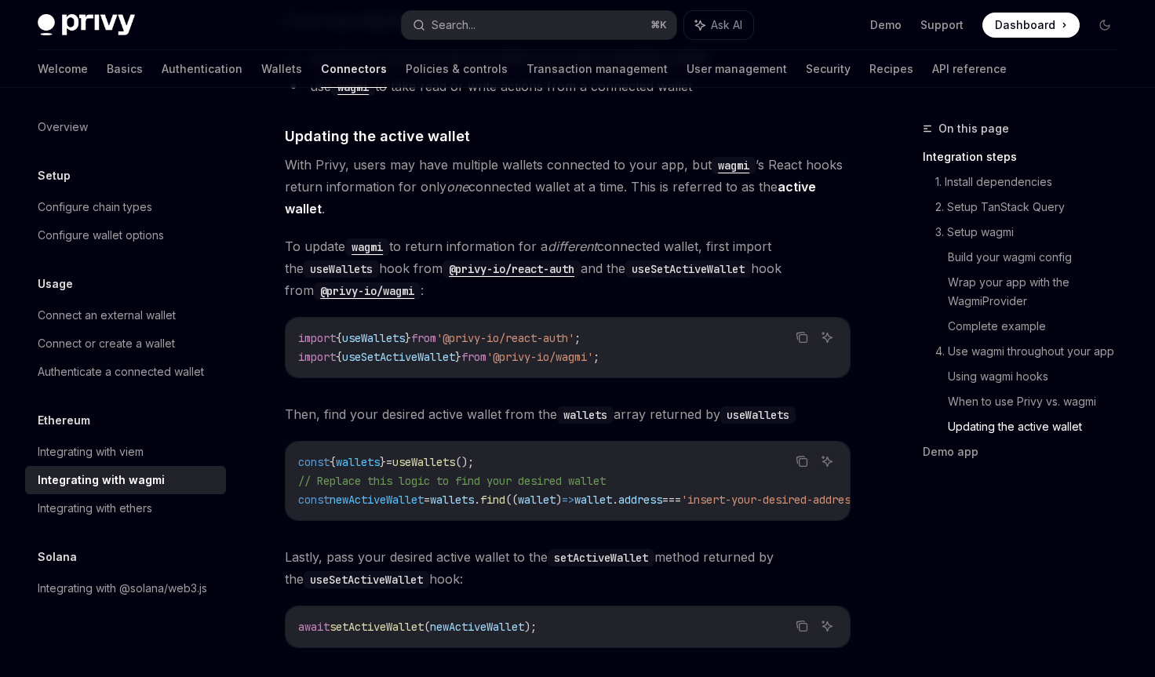
scroll to position [4518, 0]
